Goal: Task Accomplishment & Management: Complete application form

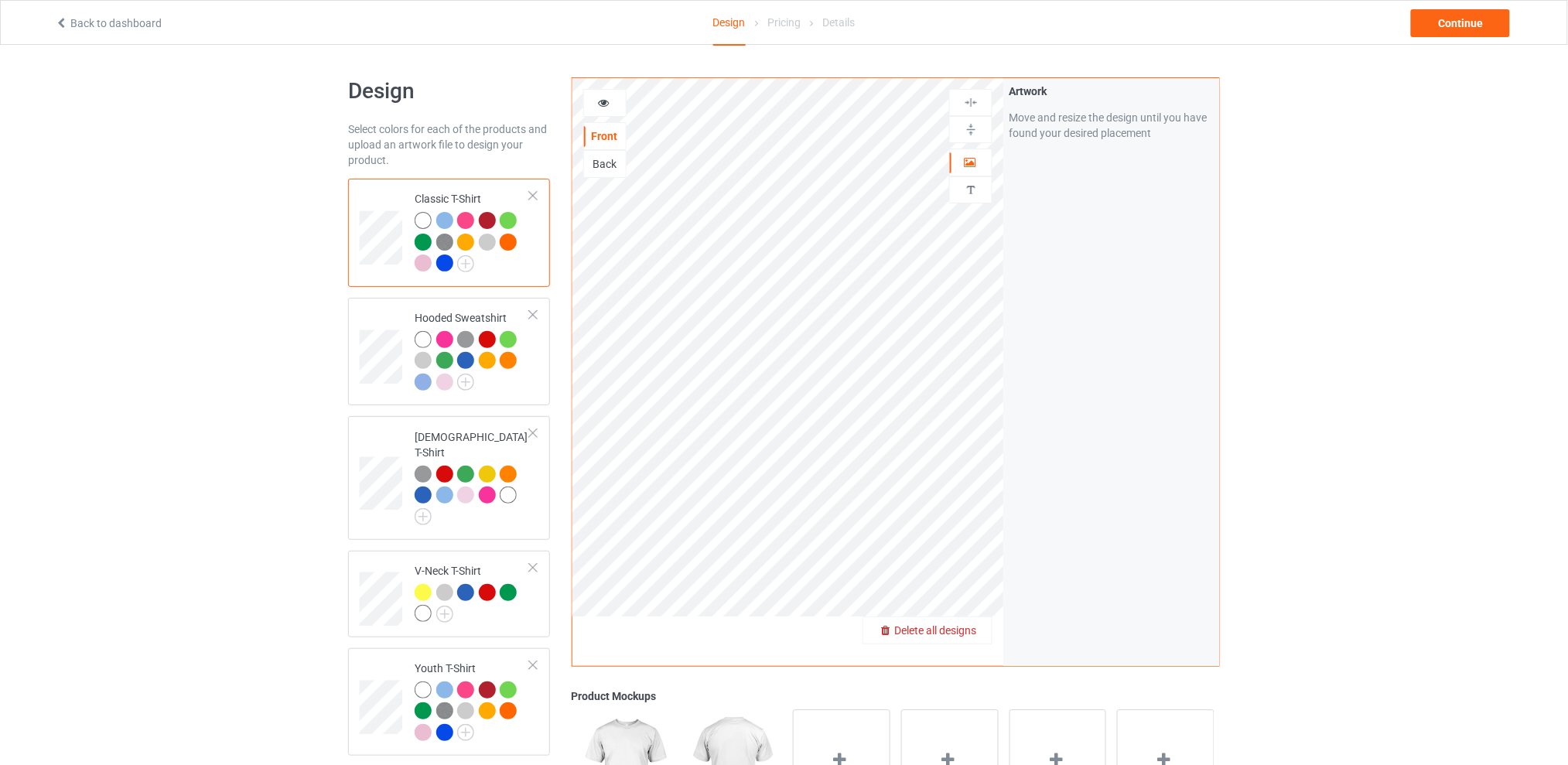
click at [968, 628] on span "Delete all designs" at bounding box center [935, 631] width 82 height 12
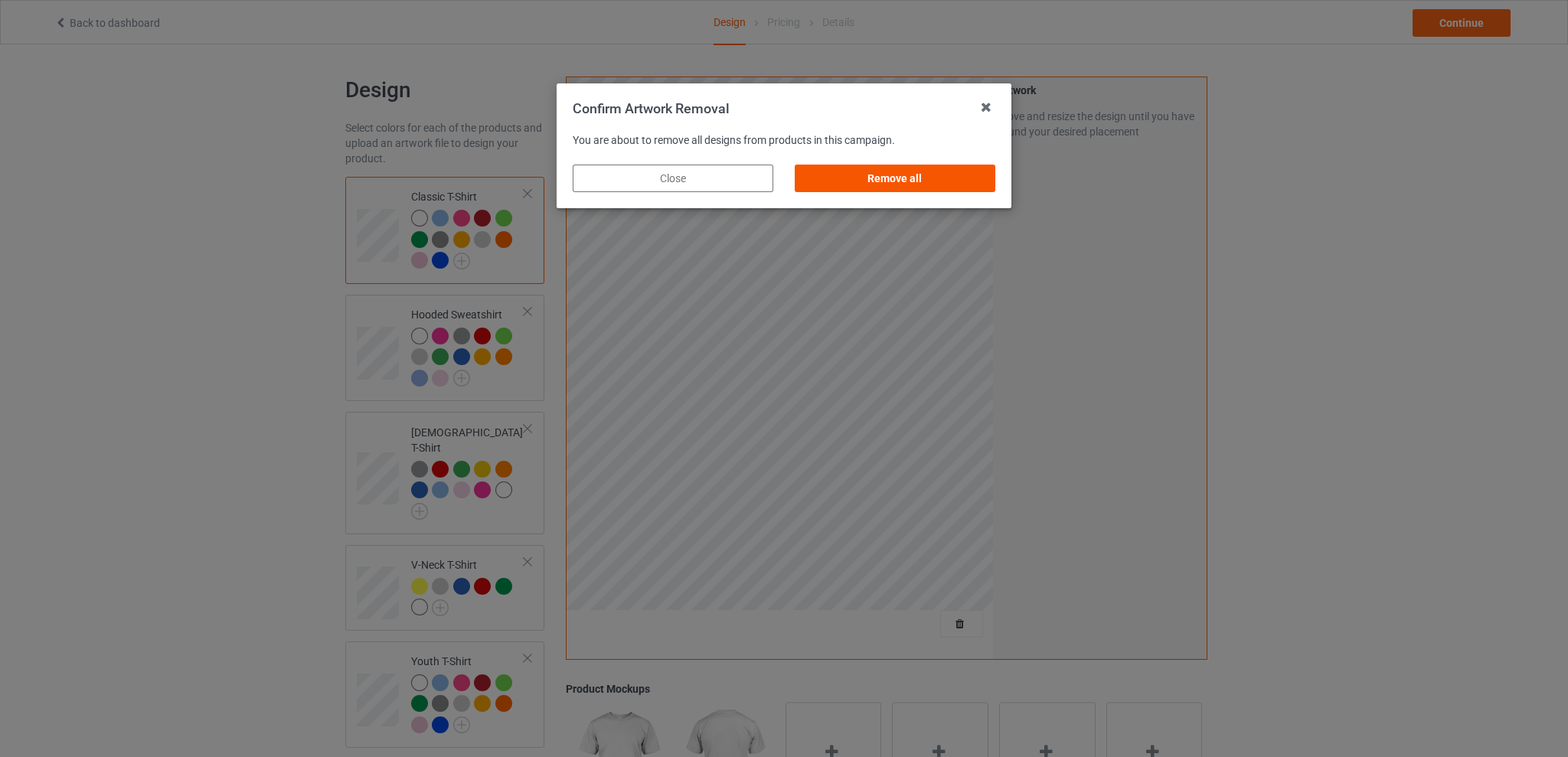
click at [916, 177] on div "Remove all" at bounding box center [894, 178] width 200 height 27
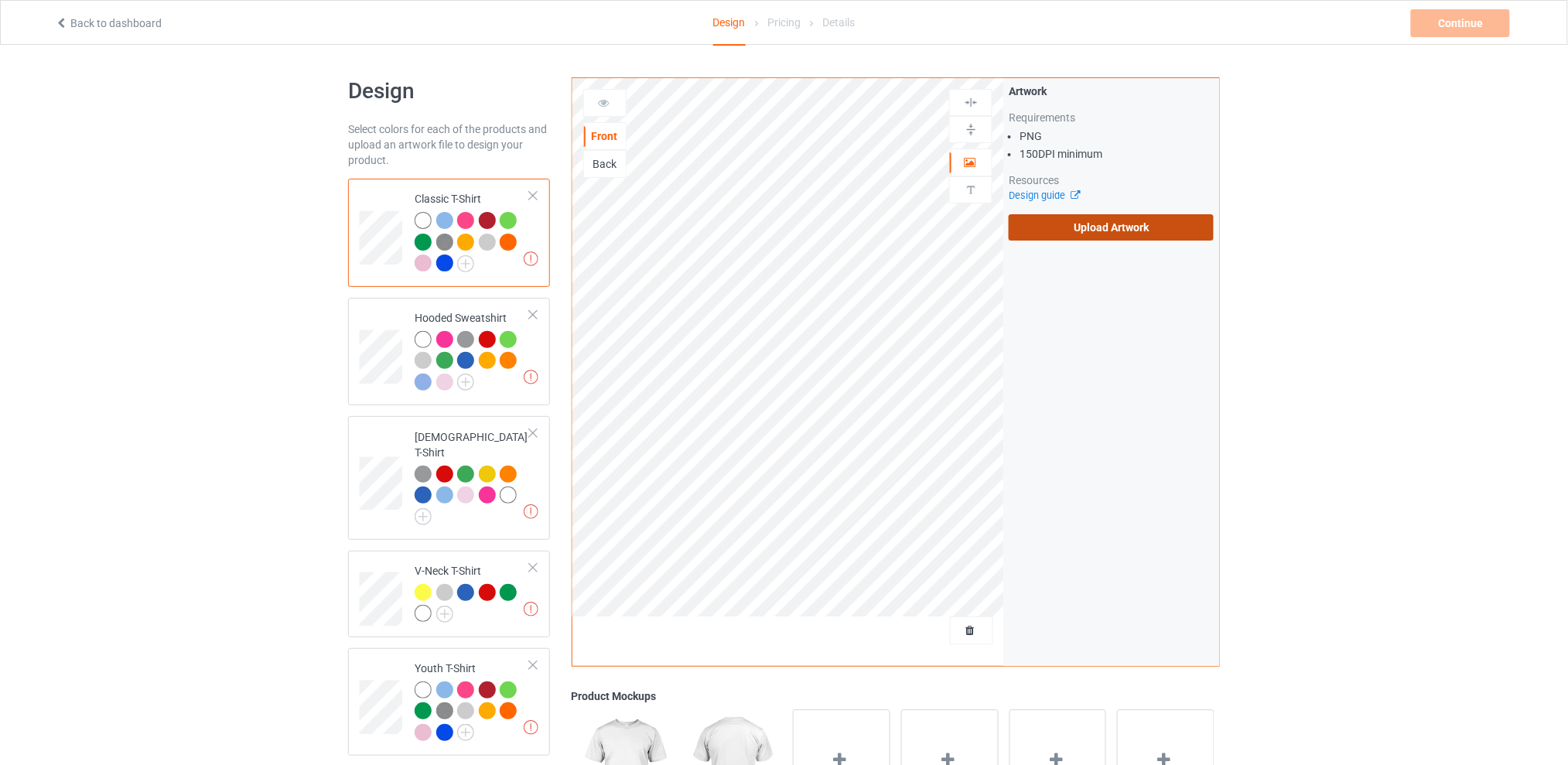
click at [1042, 220] on label "Upload Artwork" at bounding box center [1112, 227] width 205 height 26
click at [0, 0] on input "Upload Artwork" at bounding box center [0, 0] width 0 height 0
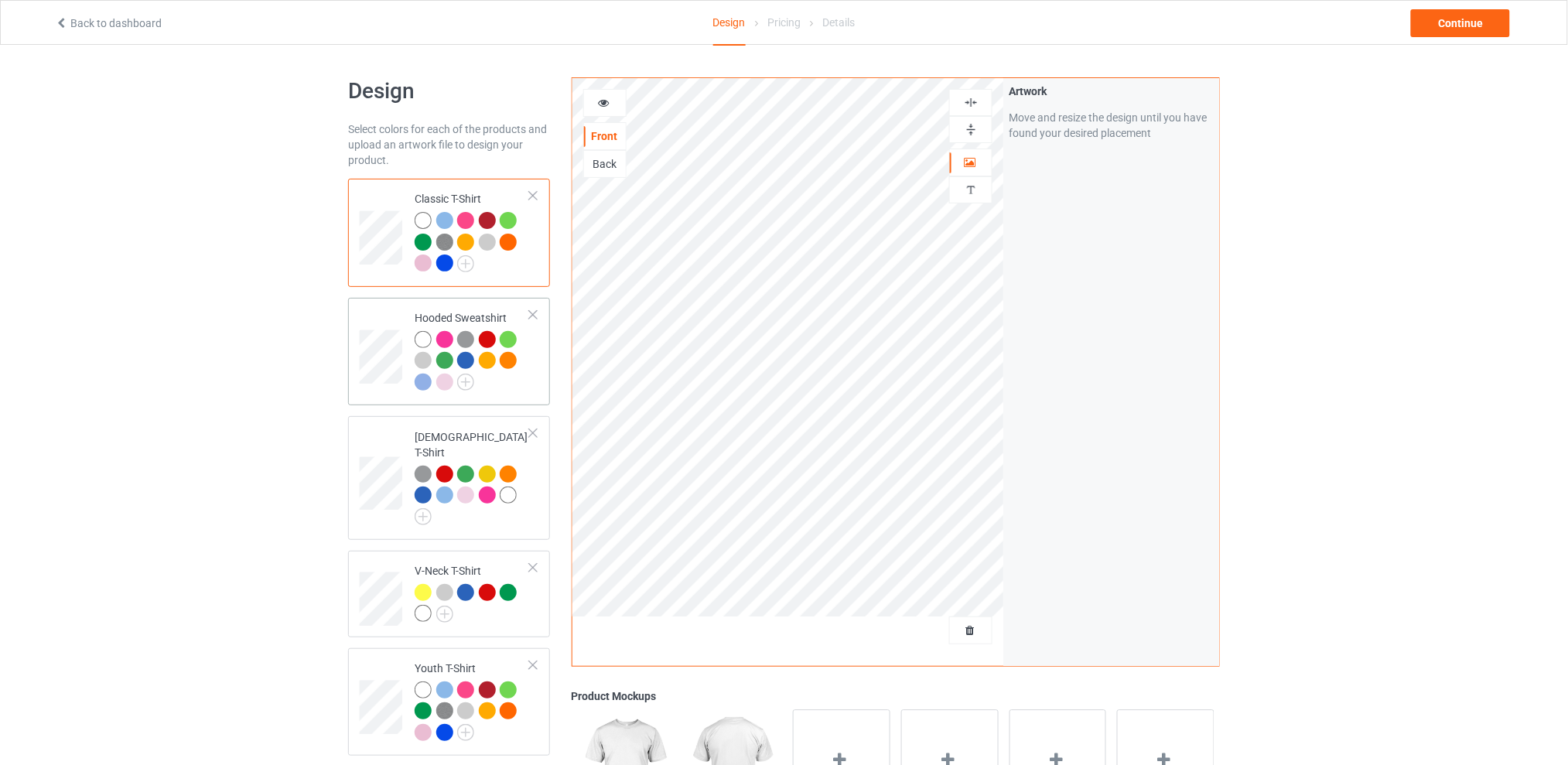
scroll to position [412, 0]
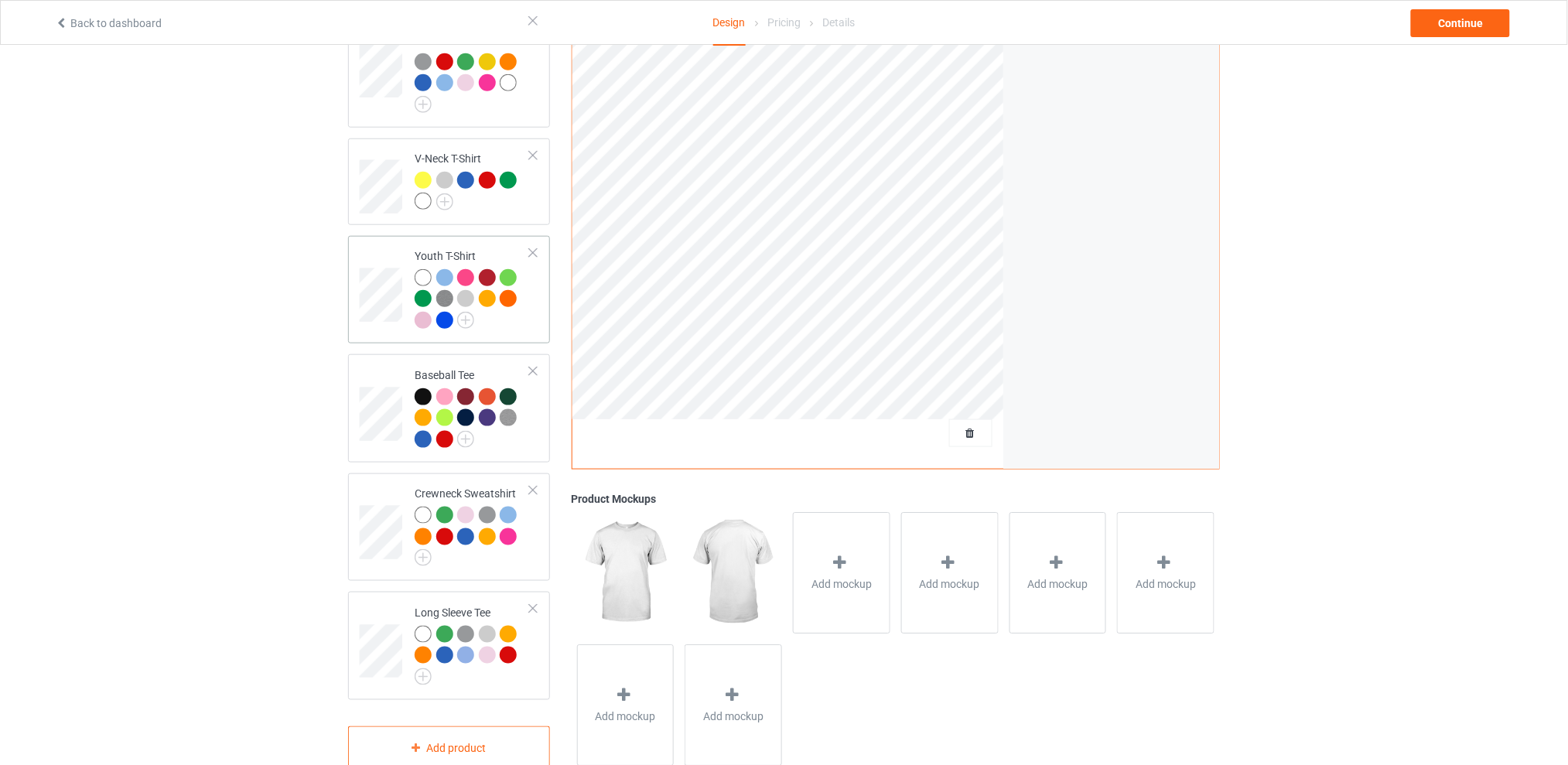
click at [531, 247] on div at bounding box center [533, 253] width 11 height 11
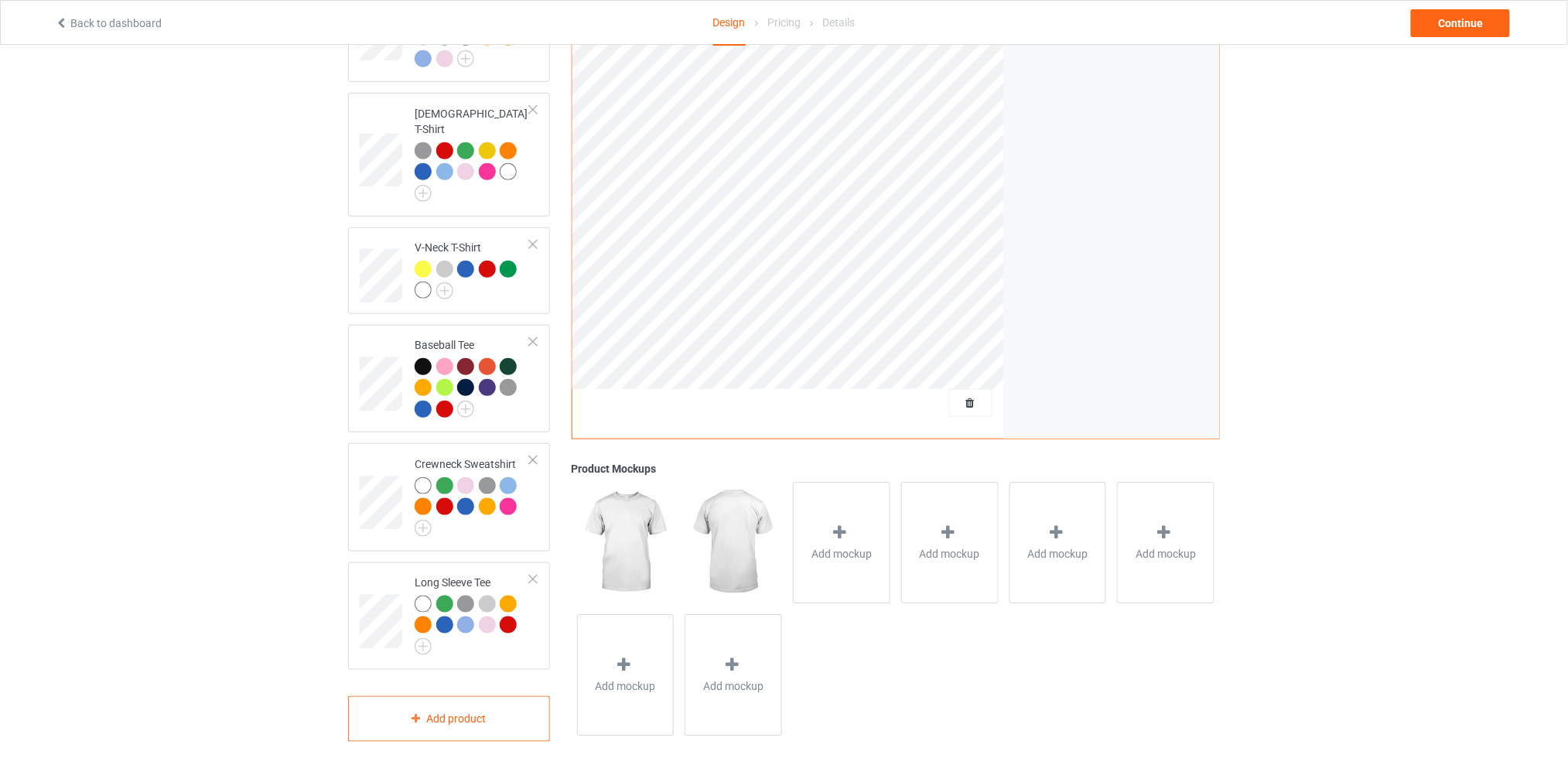
scroll to position [14, 0]
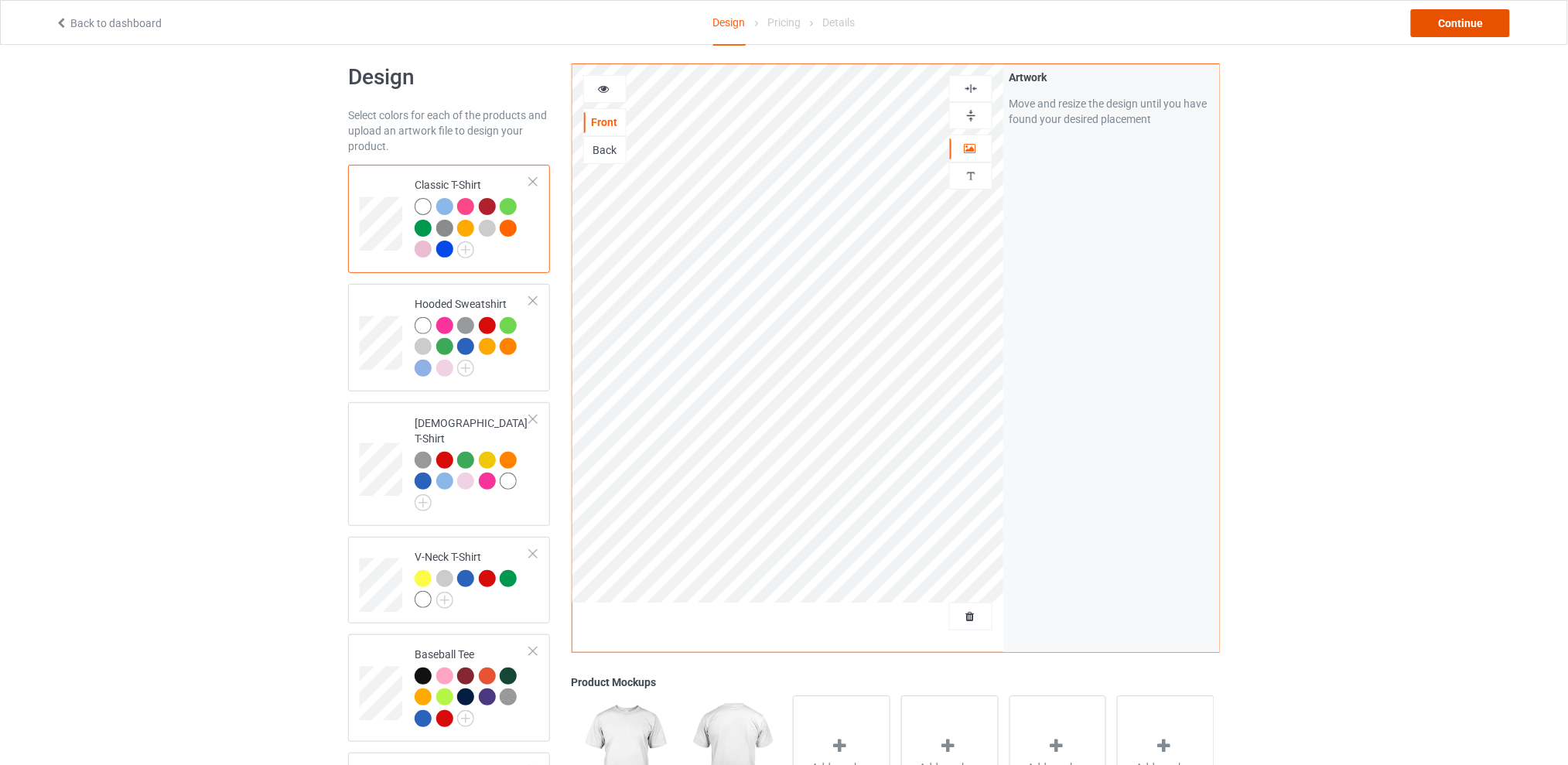
click at [1425, 24] on div "Continue" at bounding box center [1460, 22] width 99 height 28
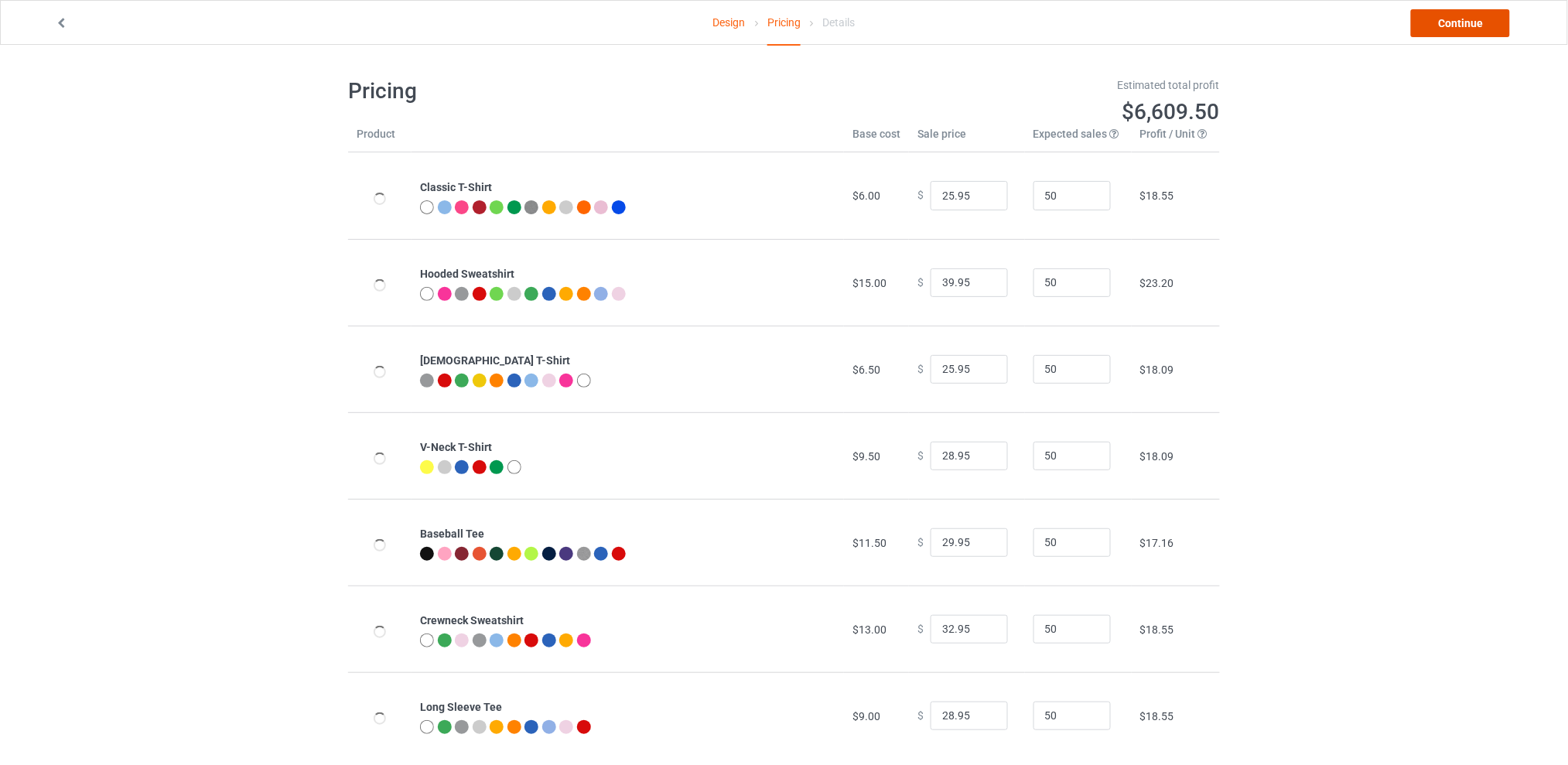
click at [1444, 16] on link "Continue" at bounding box center [1460, 22] width 99 height 28
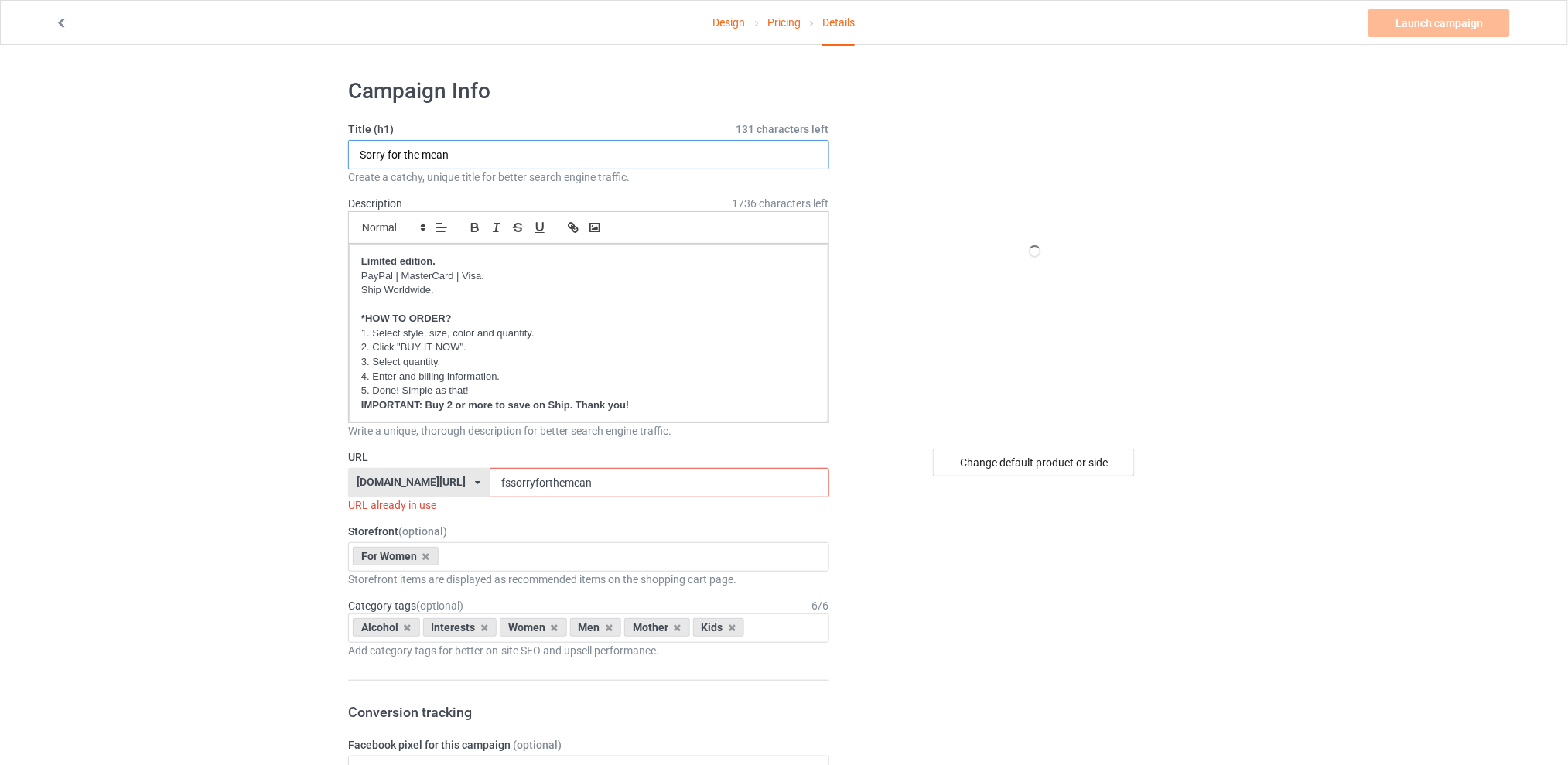
drag, startPoint x: 500, startPoint y: 161, endPoint x: 236, endPoint y: 160, distance: 264.0
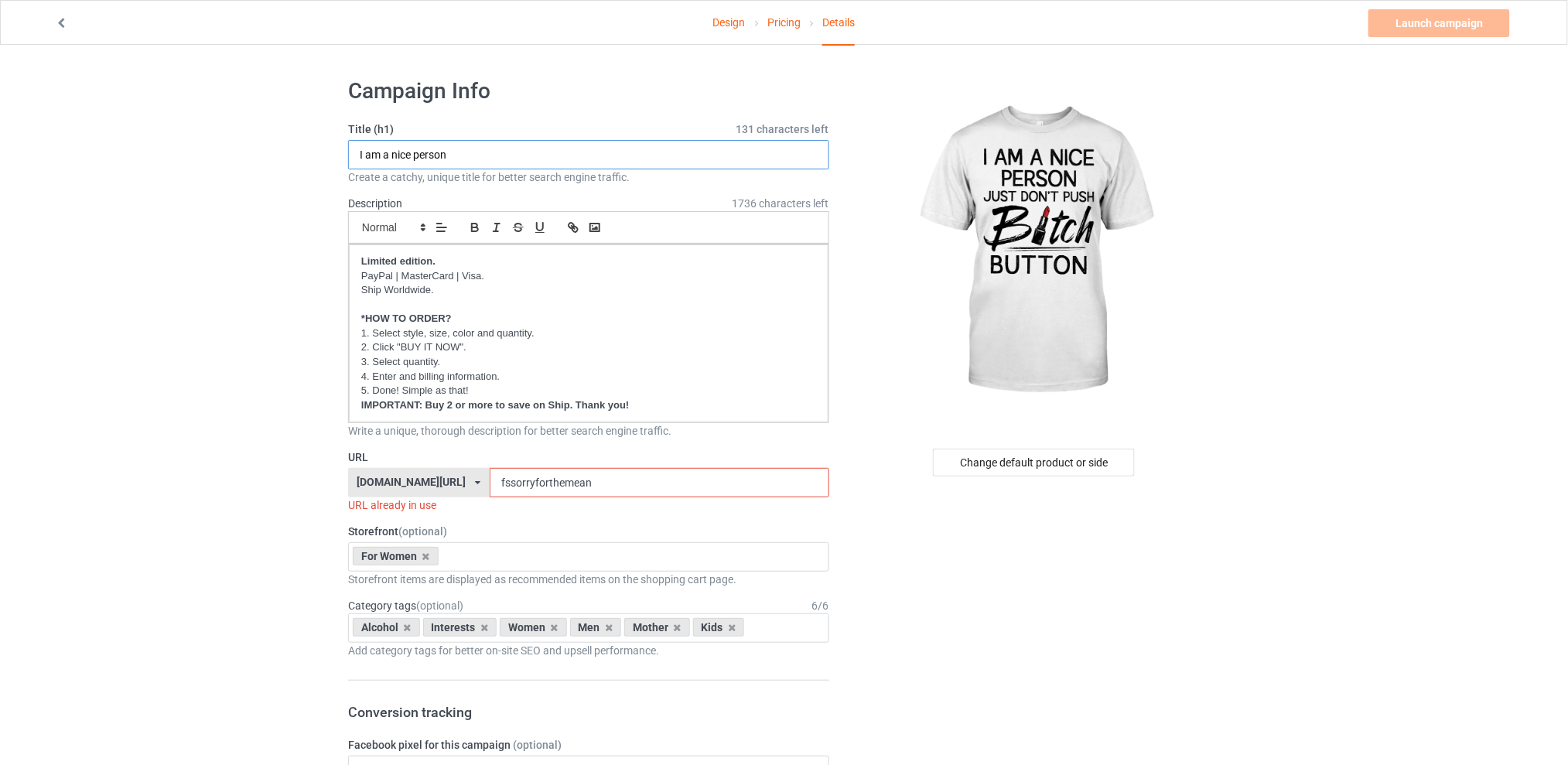
type input "I am a nice person"
drag, startPoint x: 619, startPoint y: 482, endPoint x: 443, endPoint y: 482, distance: 176.0
click at [443, 482] on div "[DOMAIN_NAME][URL] [DOMAIN_NAME][URL] [DOMAIN_NAME][URL] [DOMAIN_NAME][URL] 5d7…" at bounding box center [588, 483] width 481 height 29
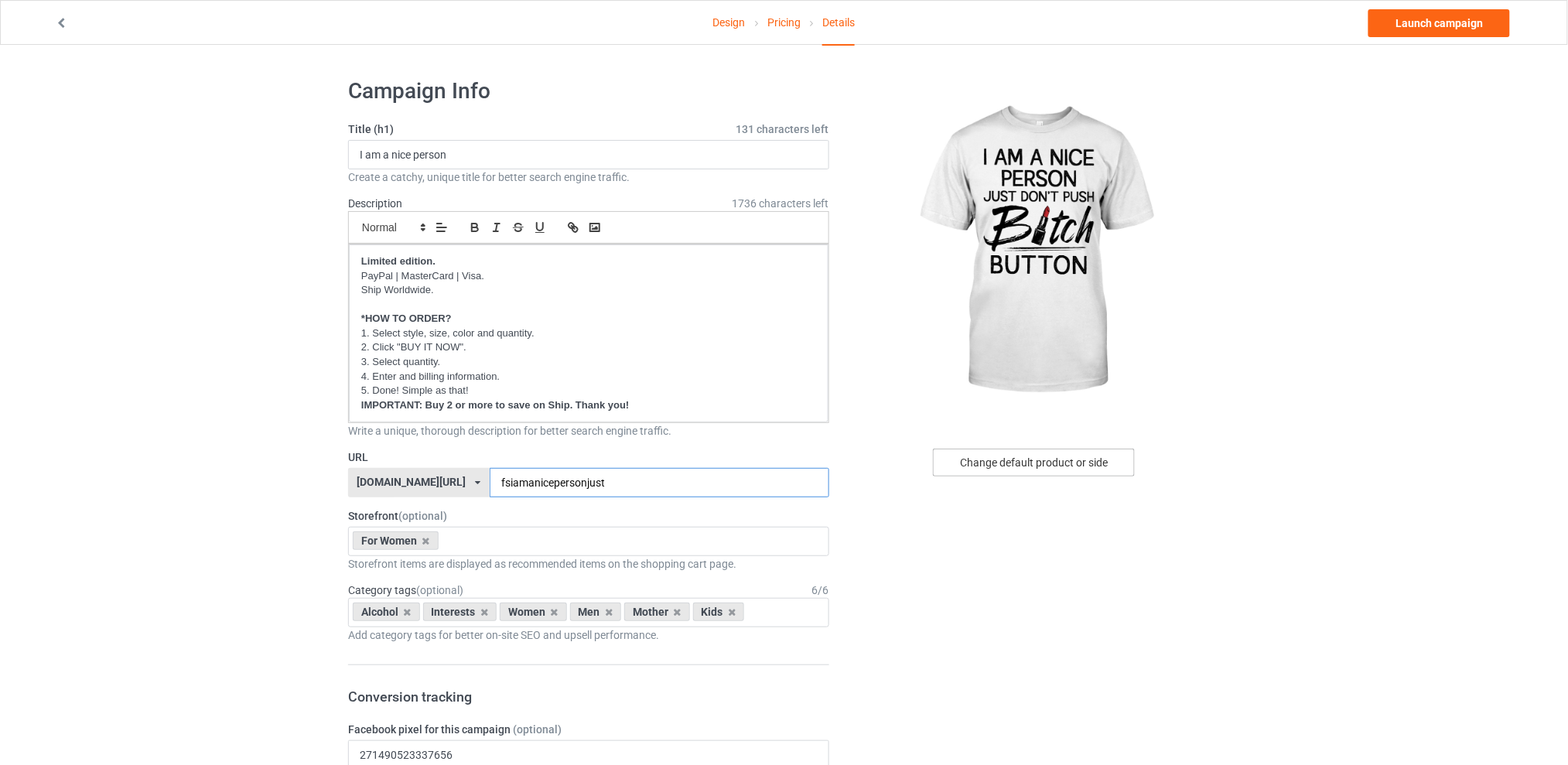
type input "fsiamanicepersonjust"
click at [1000, 469] on div "Change default product or side" at bounding box center [1034, 462] width 202 height 28
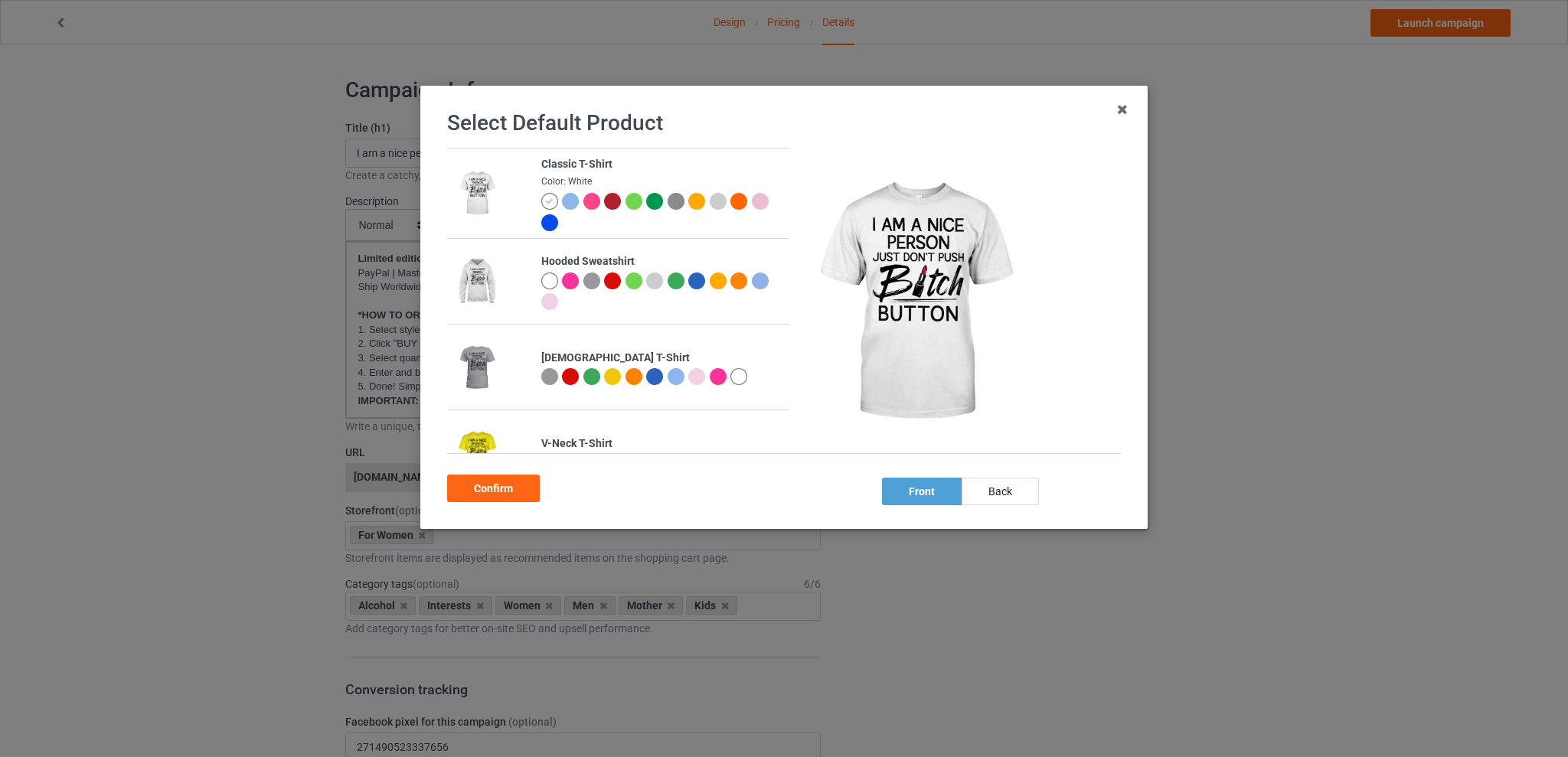
click at [545, 377] on div at bounding box center [549, 376] width 17 height 17
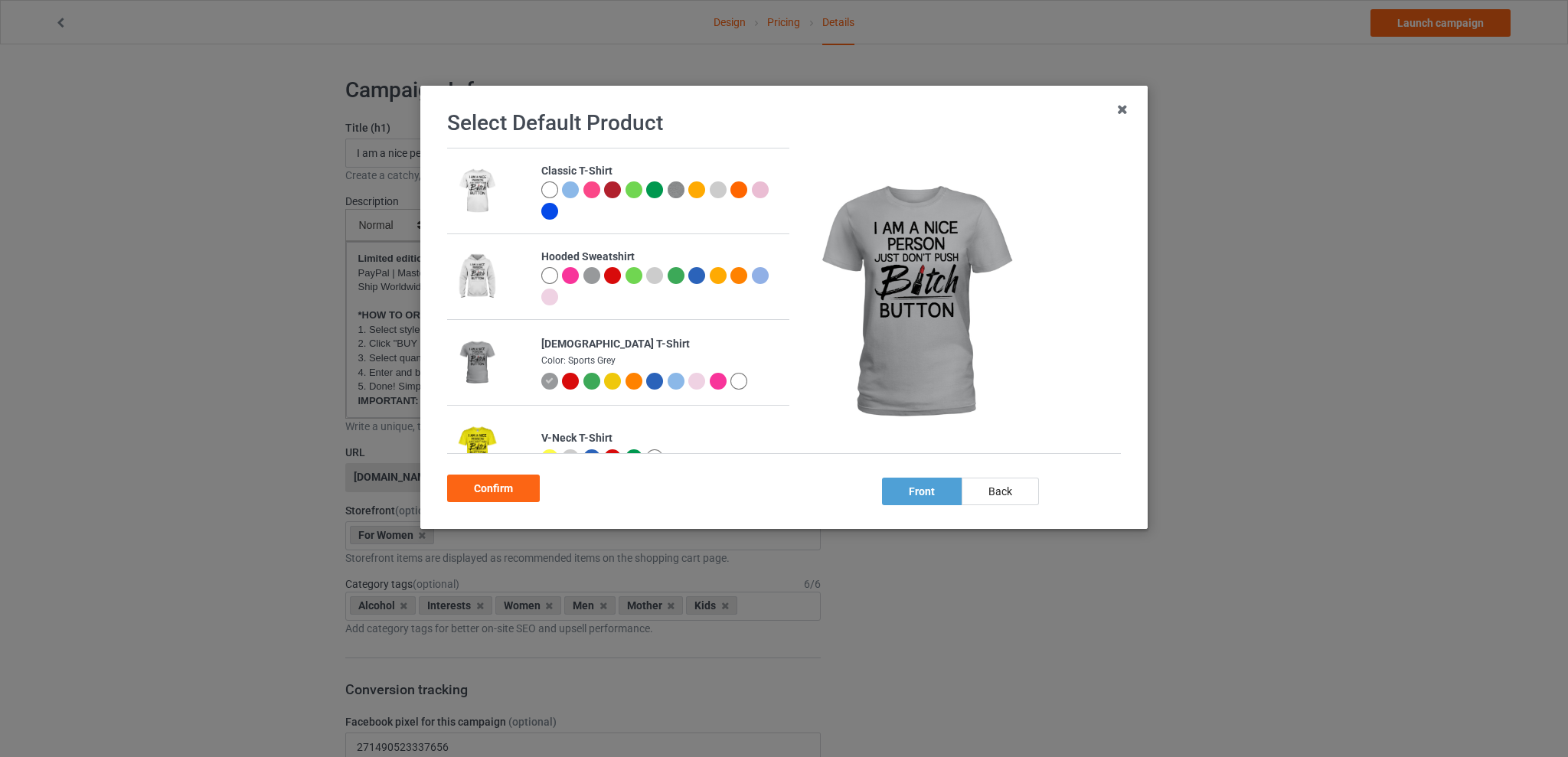
click at [671, 193] on img at bounding box center [675, 189] width 17 height 17
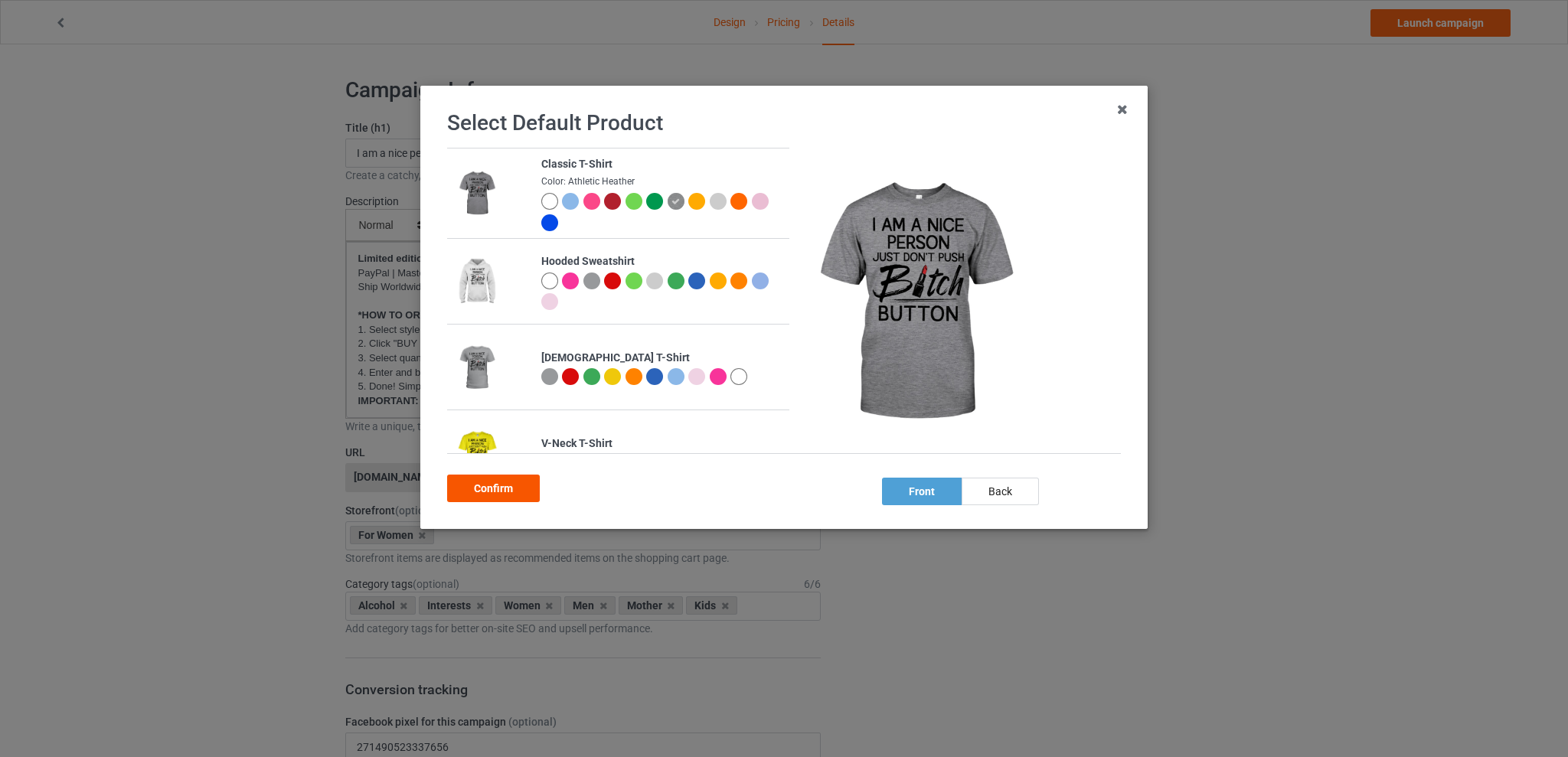
click at [507, 488] on div "Confirm" at bounding box center [493, 488] width 93 height 27
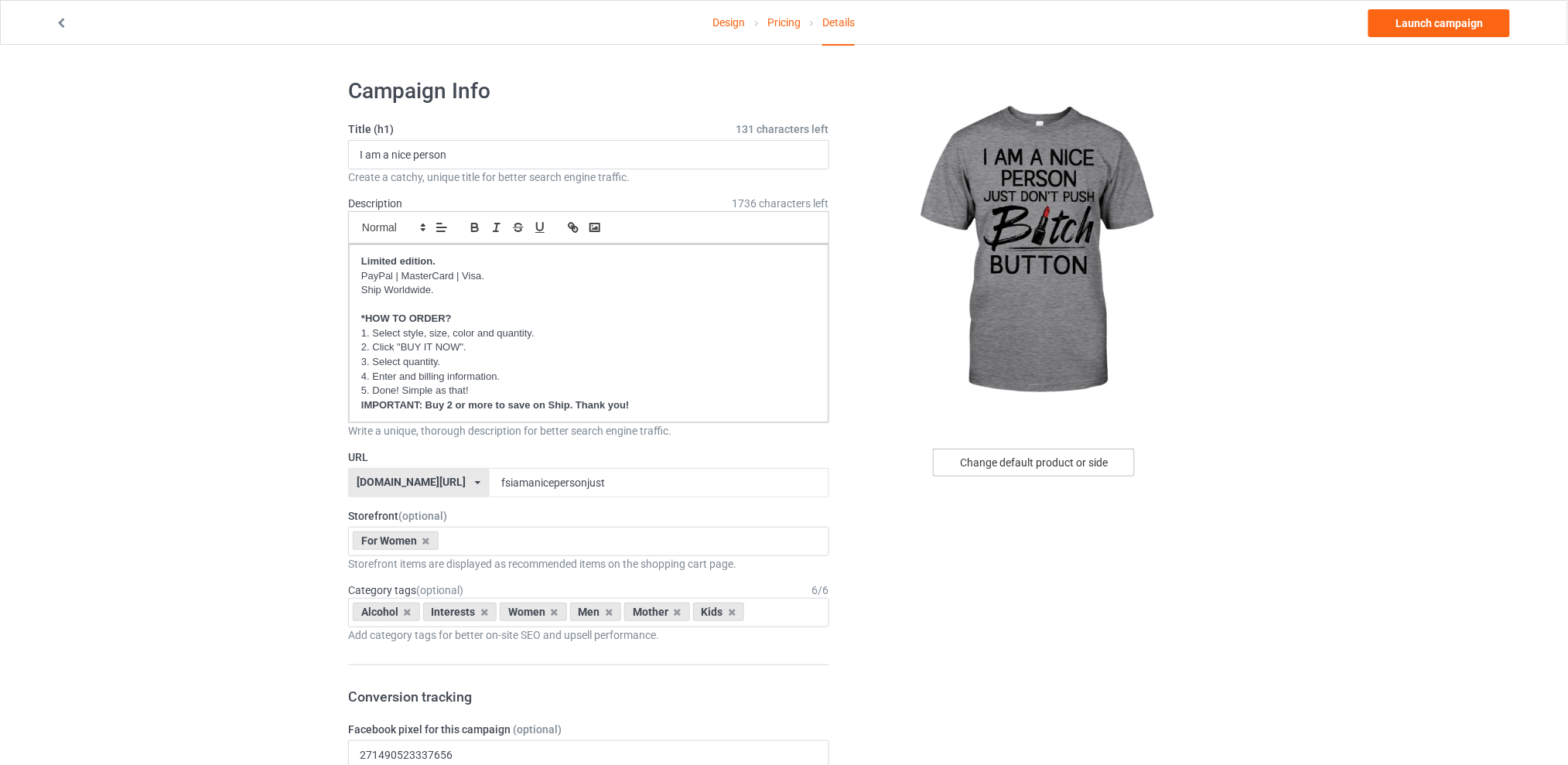
click at [969, 457] on div "Change default product or side" at bounding box center [1034, 462] width 202 height 28
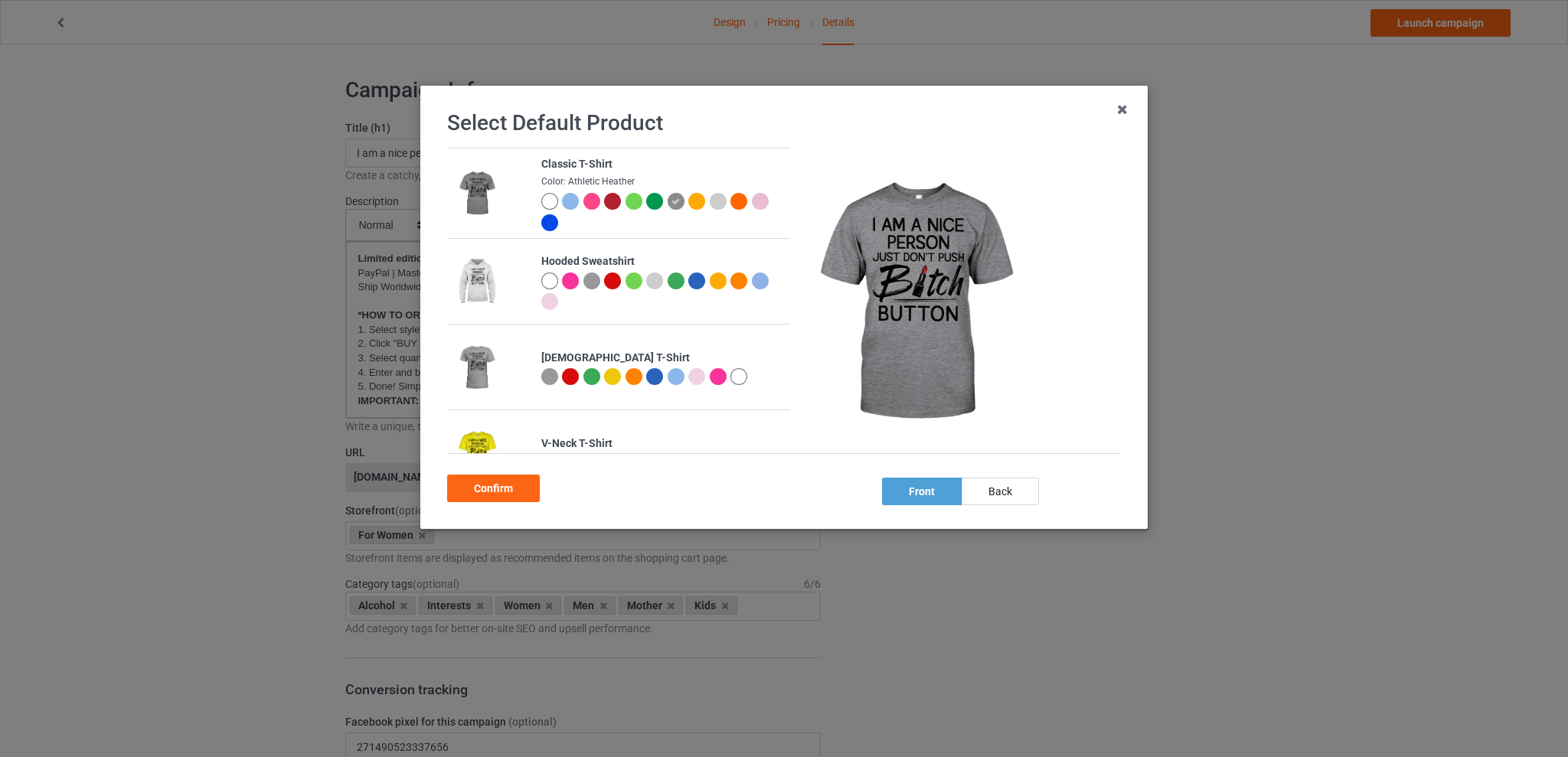
click at [545, 375] on div at bounding box center [549, 376] width 17 height 17
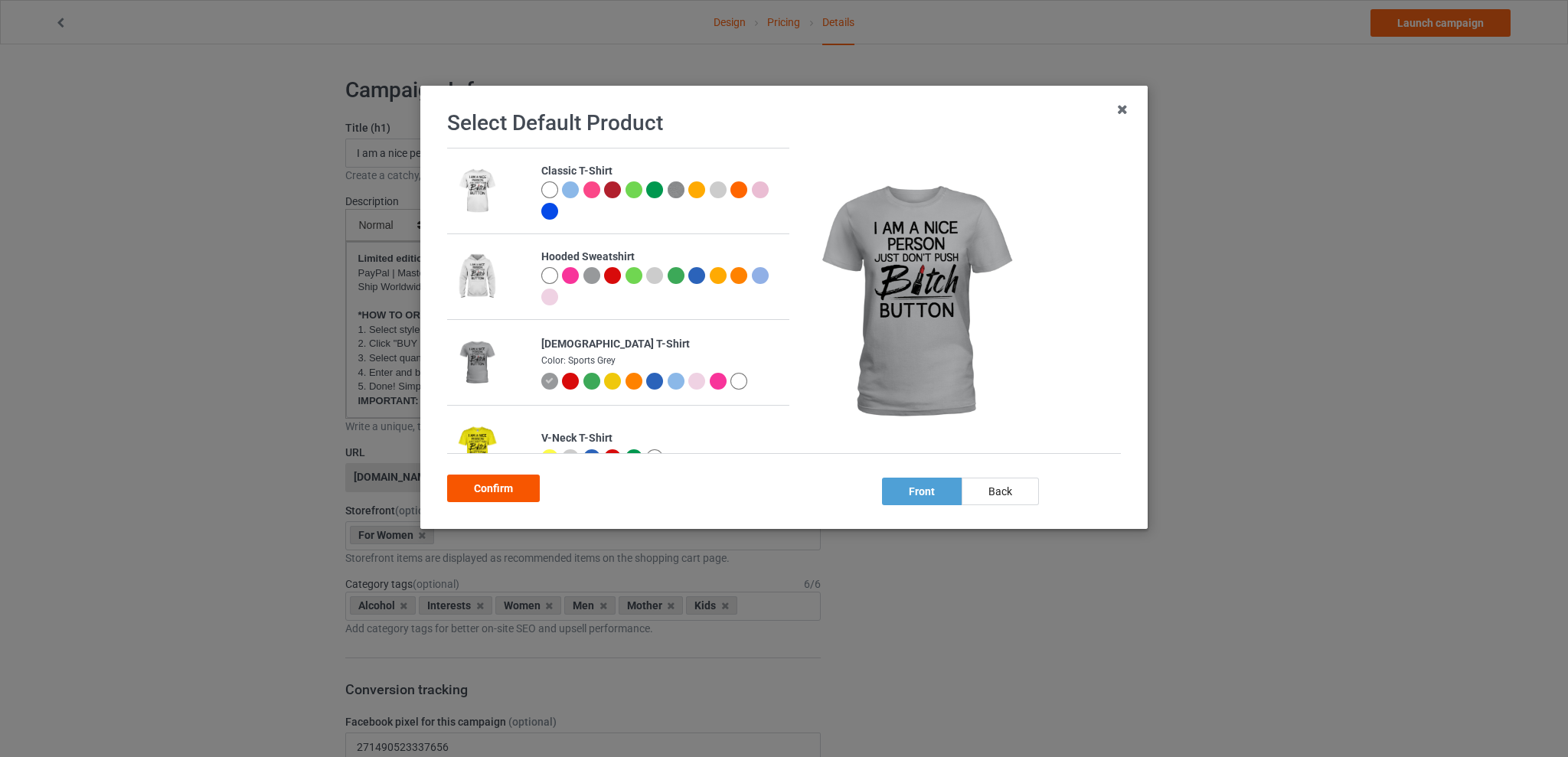
click at [509, 489] on div "Confirm" at bounding box center [493, 488] width 93 height 27
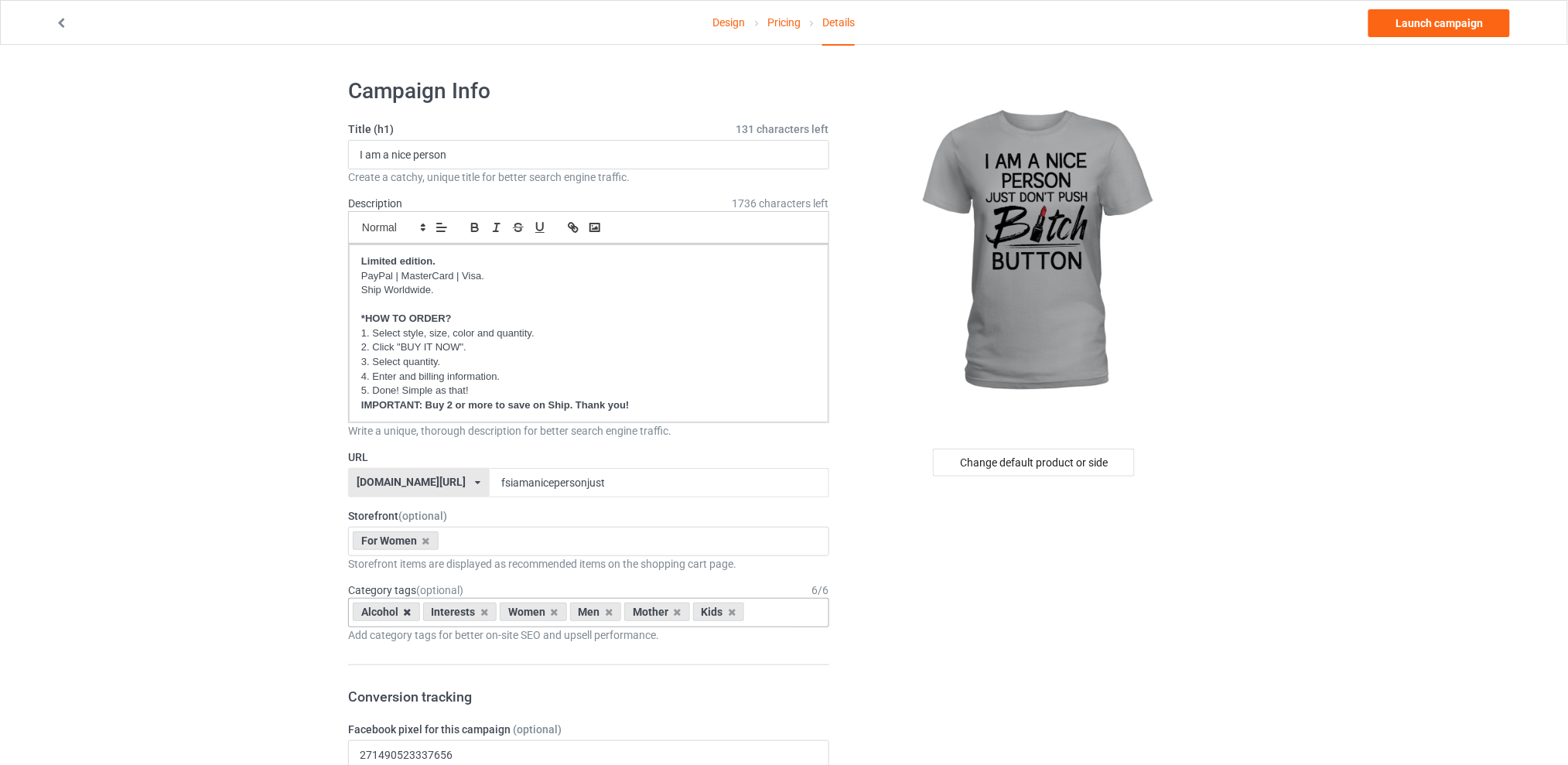
click at [410, 615] on icon at bounding box center [408, 612] width 8 height 10
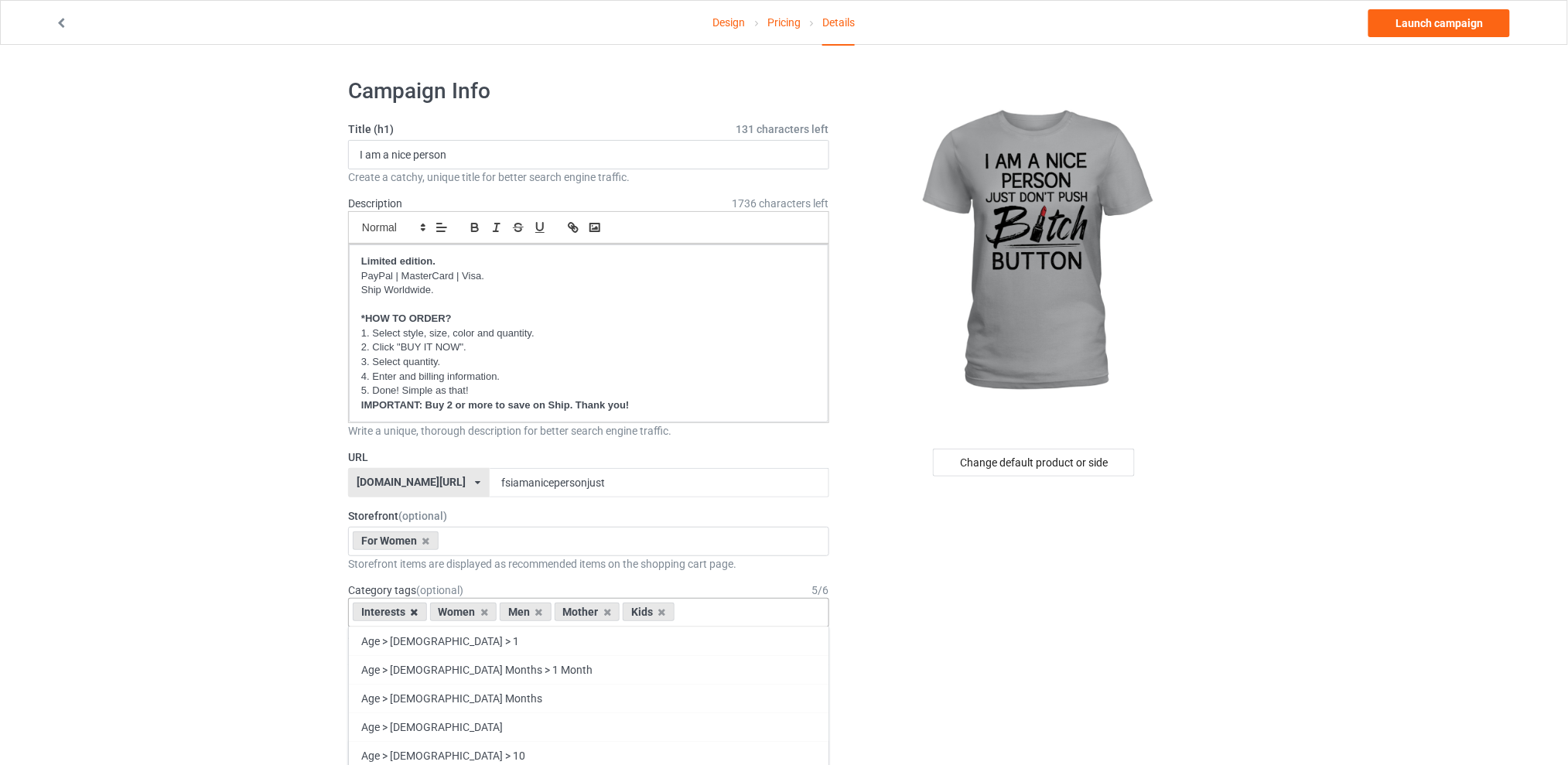
click at [411, 613] on icon at bounding box center [414, 612] width 8 height 10
click at [462, 614] on icon at bounding box center [461, 612] width 8 height 10
click at [474, 614] on icon at bounding box center [476, 612] width 8 height 10
click at [460, 614] on icon at bounding box center [461, 612] width 8 height 10
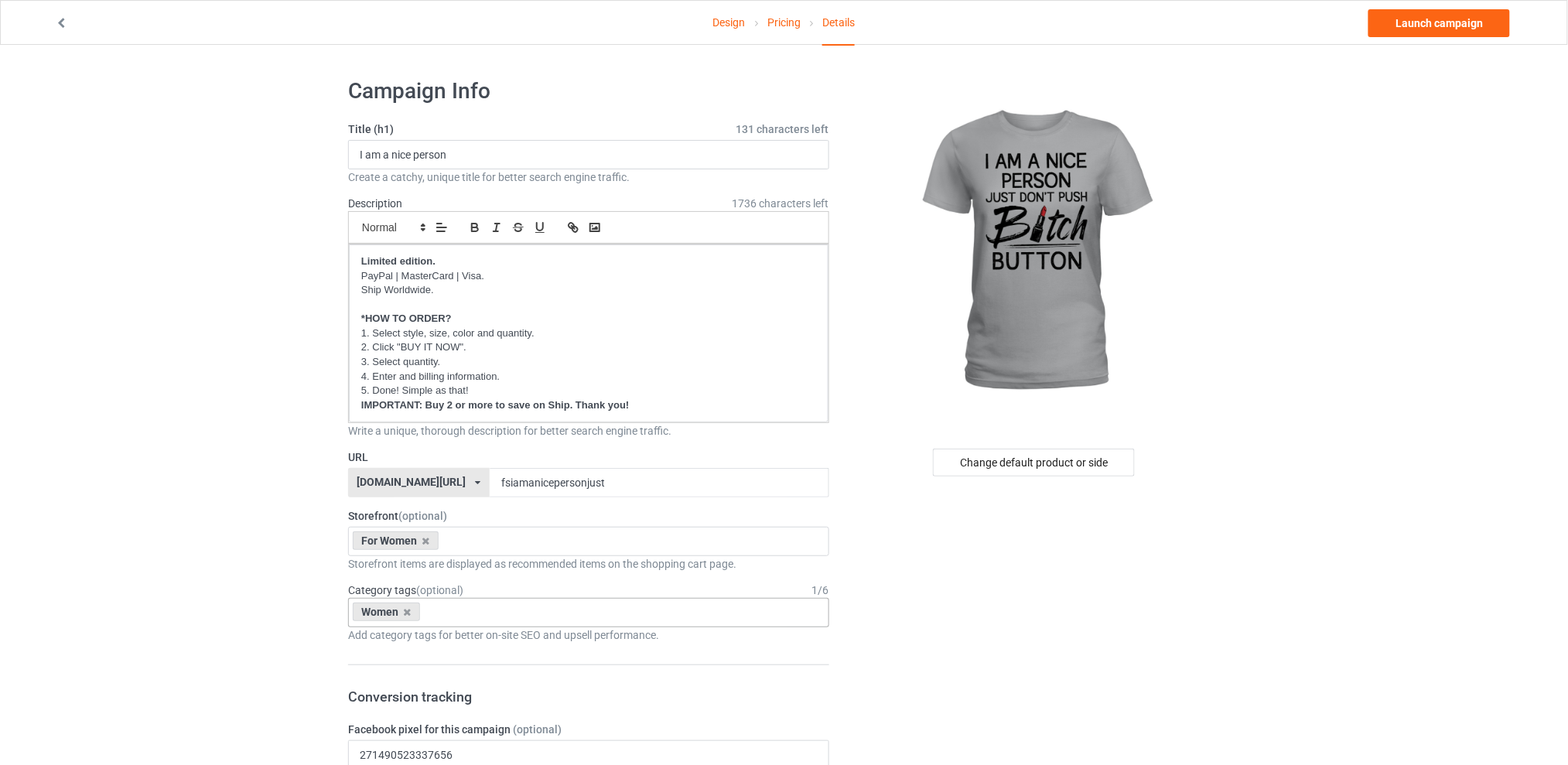
click at [1405, 21] on link "Launch campaign" at bounding box center [1439, 22] width 142 height 28
